Goal: Transaction & Acquisition: Download file/media

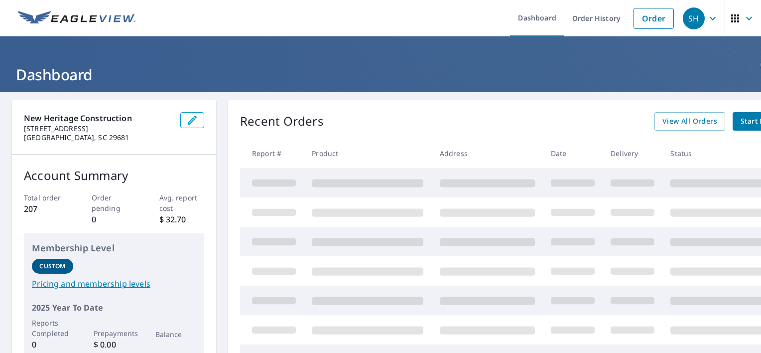
click at [534, 129] on div "Recent Orders View All Orders Start New Order" at bounding box center [523, 121] width 566 height 18
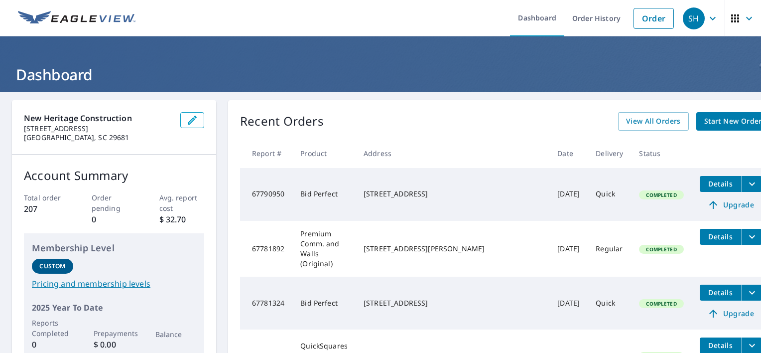
drag, startPoint x: 681, startPoint y: 187, endPoint x: 373, endPoint y: 197, distance: 307.9
click at [355, 197] on td "Bid Perfect" at bounding box center [323, 194] width 63 height 53
click at [746, 182] on icon "filesDropdownBtn-67790950" at bounding box center [752, 184] width 12 height 12
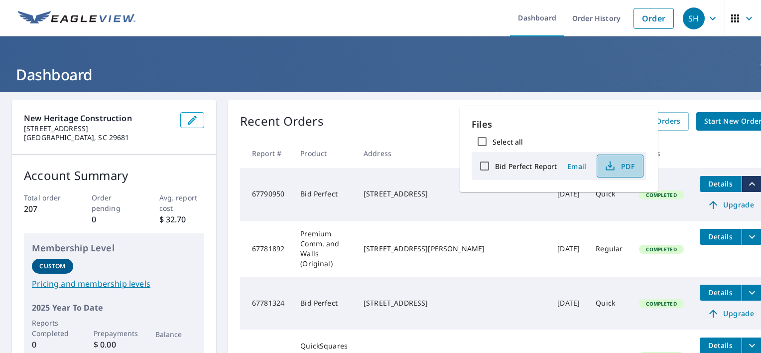
click at [611, 167] on icon "button" at bounding box center [610, 166] width 12 height 12
click at [74, 62] on header "Dashboard" at bounding box center [380, 64] width 761 height 56
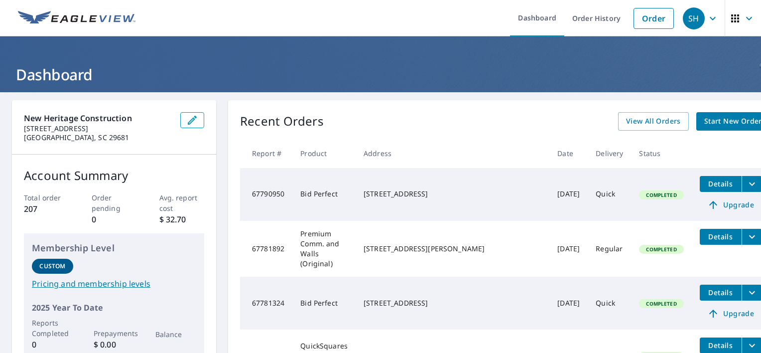
click at [706, 186] on span "Details" at bounding box center [721, 183] width 30 height 9
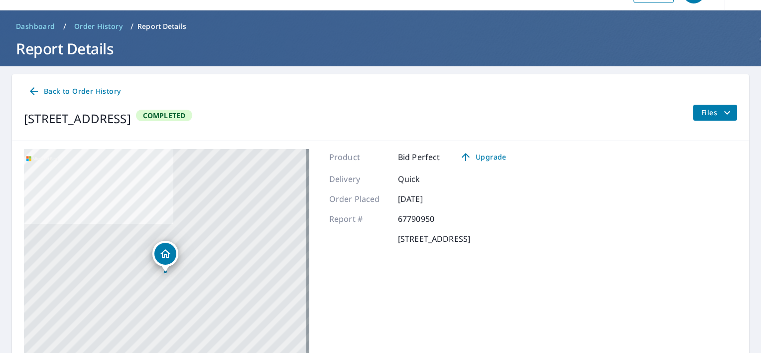
scroll to position [25, 0]
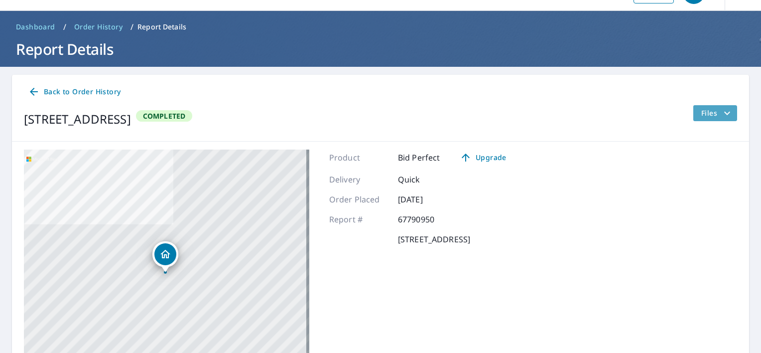
click at [705, 114] on span "Files" at bounding box center [717, 113] width 32 height 12
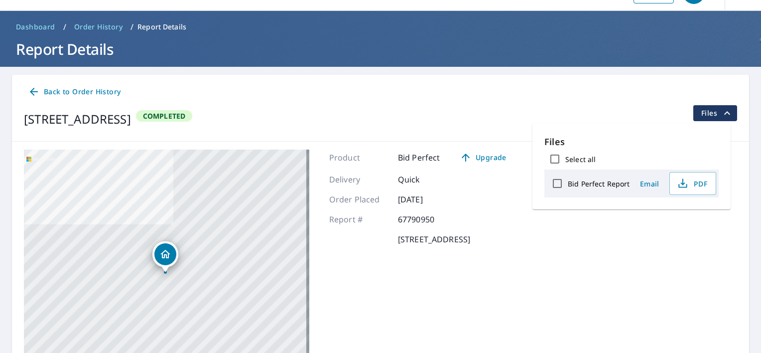
click at [562, 183] on input "Bid Perfect Report" at bounding box center [557, 183] width 21 height 21
checkbox input "true"
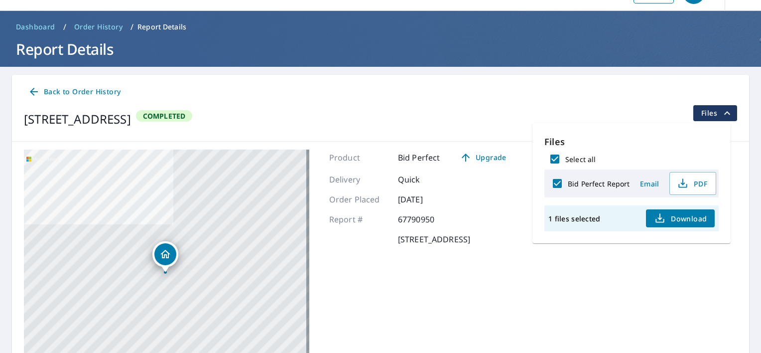
click at [683, 217] on span "Download" at bounding box center [680, 218] width 53 height 12
